Goal: Information Seeking & Learning: Learn about a topic

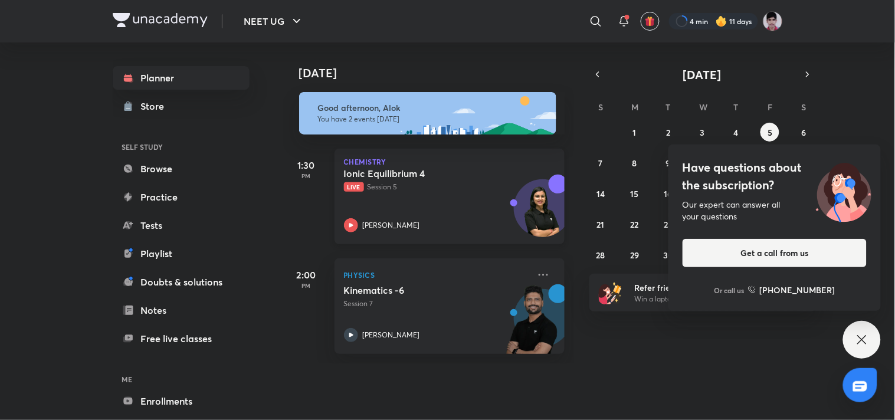
click at [461, 193] on div "Ionic Equilibrium 4 Live Session 5 Anushka Choudhary" at bounding box center [436, 200] width 185 height 65
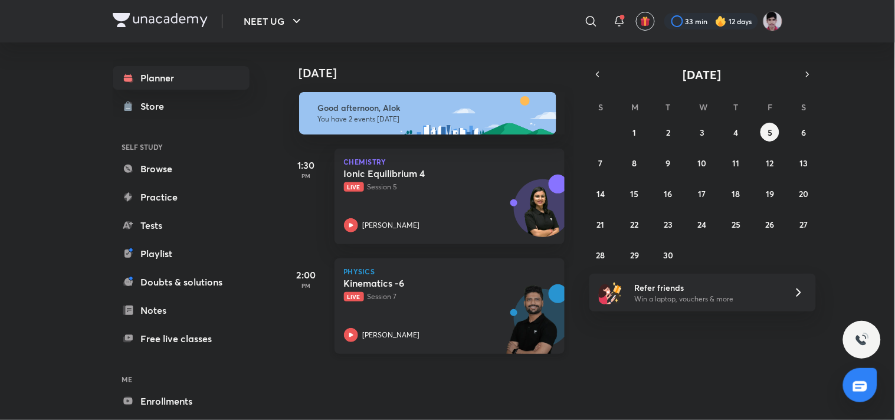
click at [421, 290] on div "Kinematics -6 Live Session 7" at bounding box center [436, 289] width 185 height 25
